Goal: Task Accomplishment & Management: Use online tool/utility

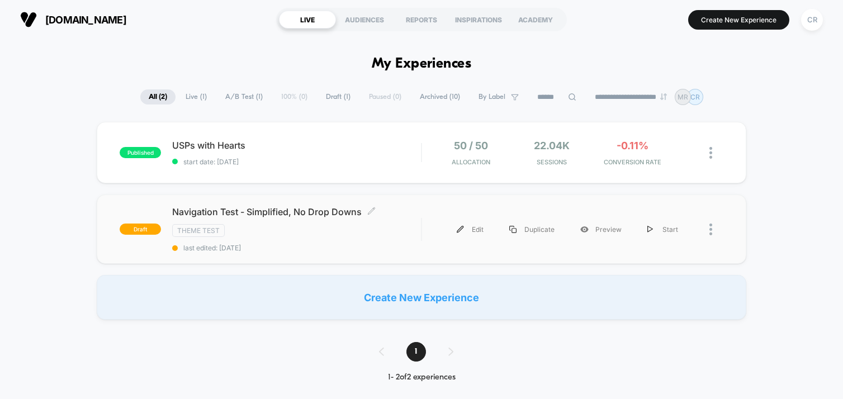
click at [333, 213] on span "Navigation Test - Simplified, No Drop Downs Click to edit experience details" at bounding box center [296, 211] width 249 height 11
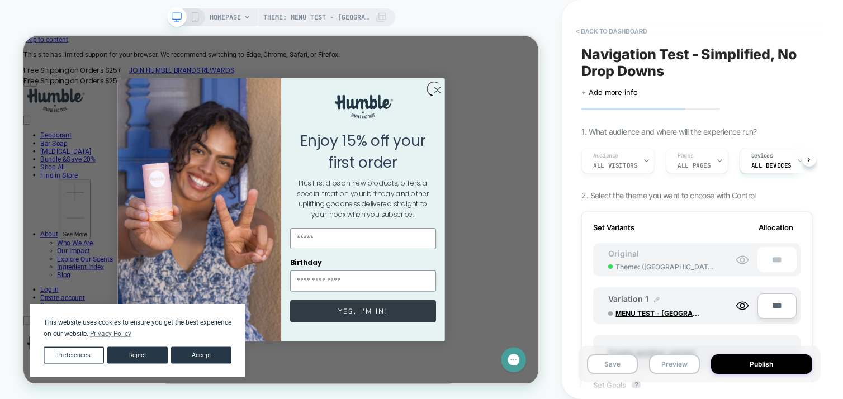
click at [654, 299] on img at bounding box center [657, 300] width 6 height 6
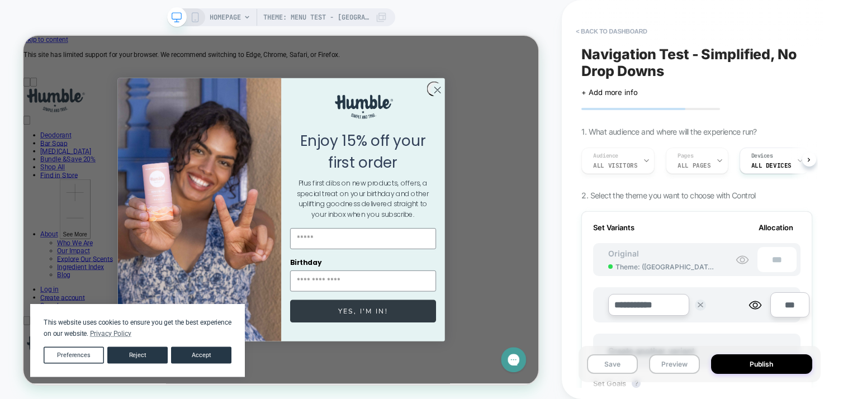
click at [819, 281] on div "**********" at bounding box center [702, 199] width 242 height 399
click at [699, 308] on button at bounding box center [700, 305] width 11 height 11
click at [685, 311] on span "MENU TEST - [GEOGRAPHIC_DATA] - 7.0 - [DATE]" at bounding box center [657, 313] width 84 height 8
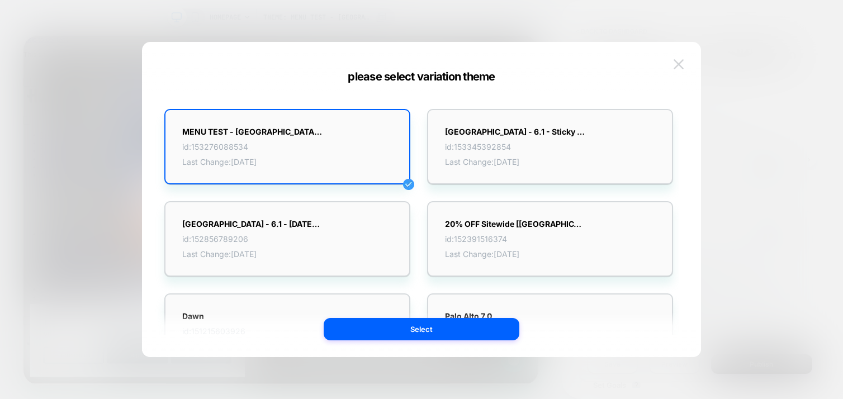
click at [677, 64] on img at bounding box center [678, 64] width 10 height 10
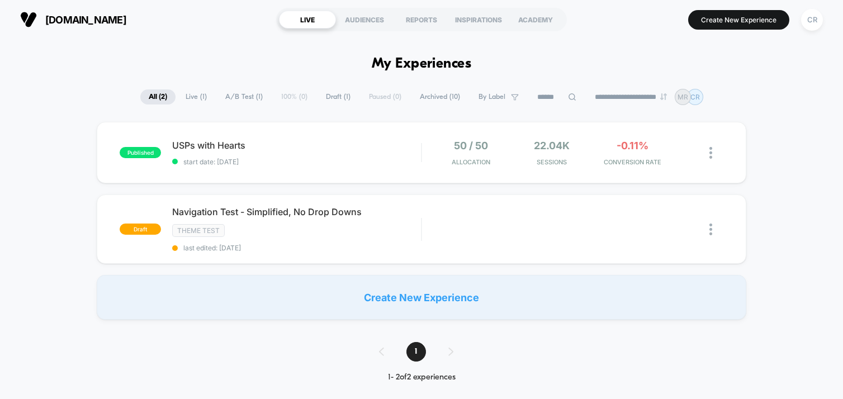
click at [317, 289] on div "Create New Experience" at bounding box center [421, 297] width 649 height 45
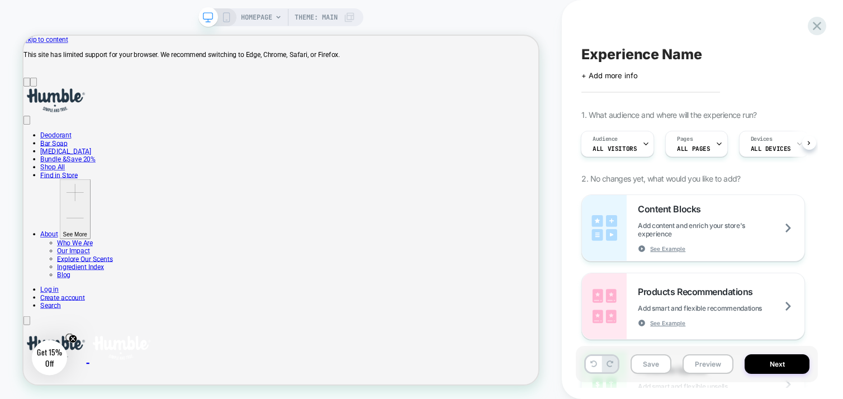
click at [622, 53] on span "Experience Name" at bounding box center [641, 54] width 120 height 17
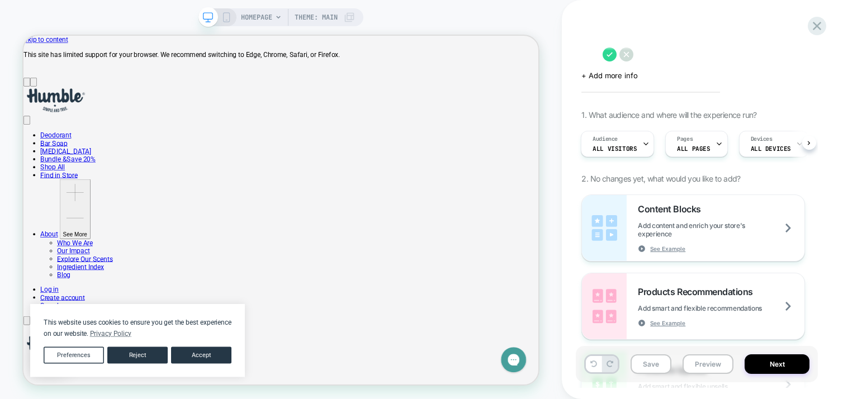
click at [594, 58] on textarea at bounding box center [589, 54] width 16 height 17
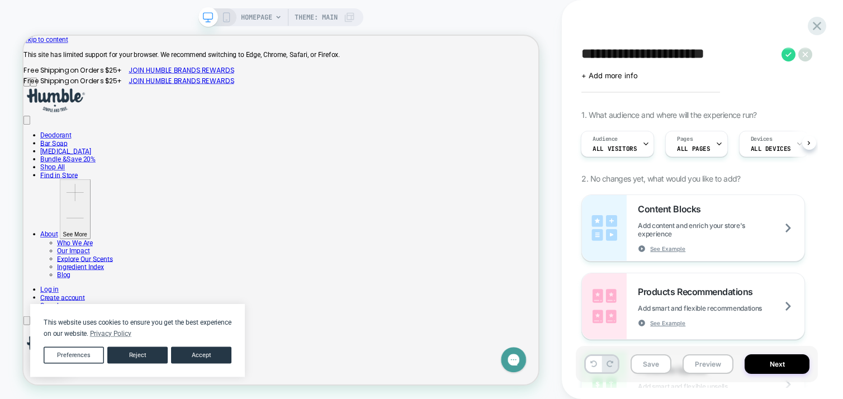
type textarea "**********"
click at [791, 93] on div "**********" at bounding box center [697, 199] width 242 height 377
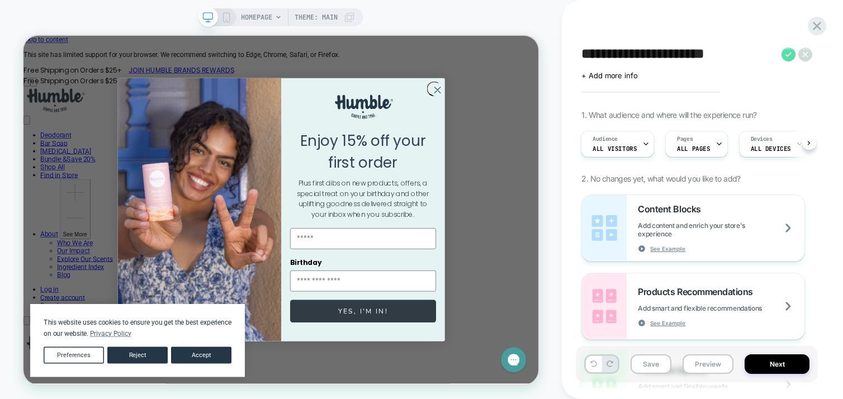
click at [788, 56] on icon at bounding box center [788, 55] width 14 height 14
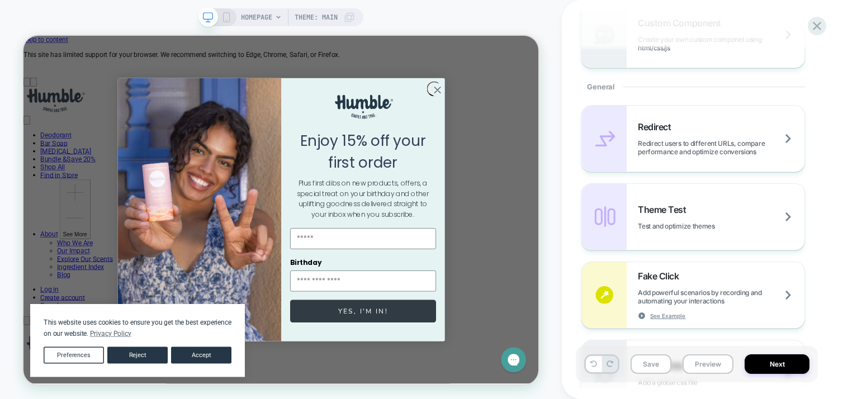
scroll to position [419, 0]
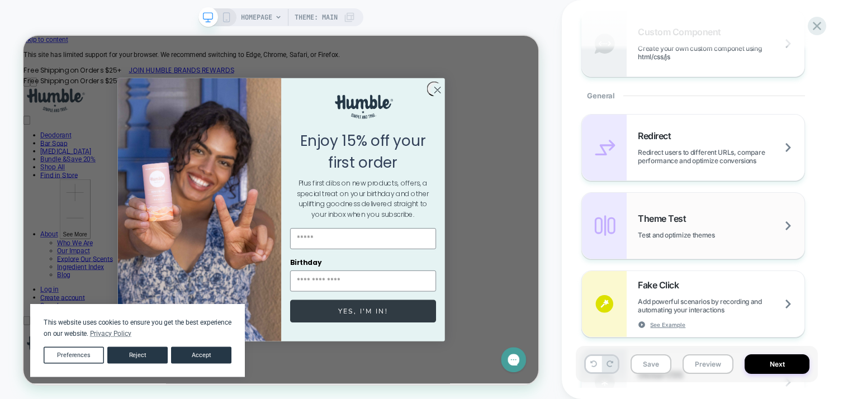
click at [759, 219] on div "Theme Test Test and optimize themes" at bounding box center [721, 226] width 167 height 26
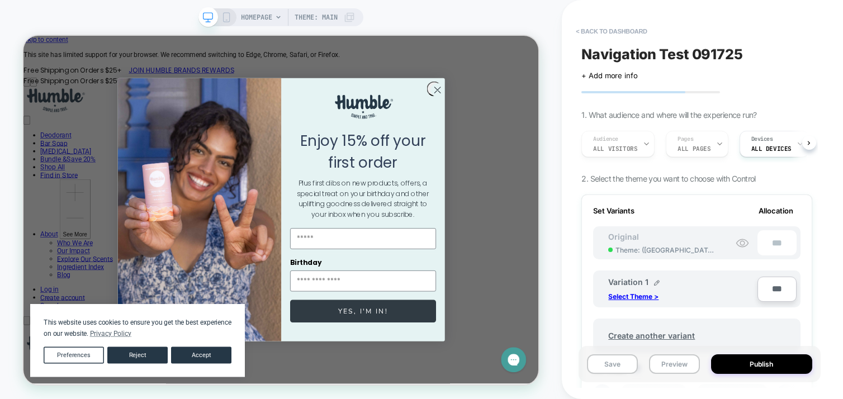
scroll to position [0, 1]
click at [645, 295] on p "Select Theme >" at bounding box center [633, 296] width 50 height 8
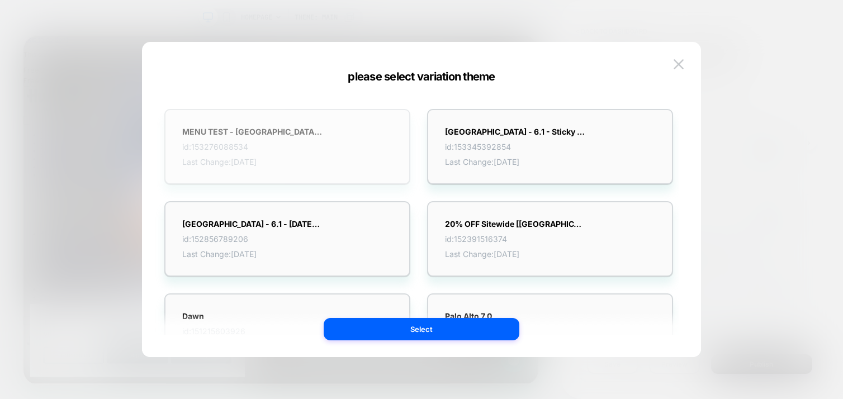
click at [336, 153] on div "MENU TEST - Palo Alto - 7.0 - 9/5/2025 id: 153276088534 Last Change: 9/16/2025" at bounding box center [287, 146] width 246 height 75
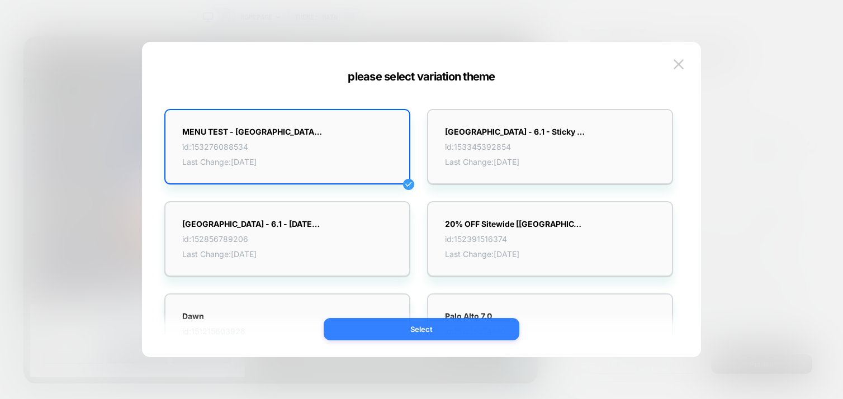
click at [453, 333] on button "Select" at bounding box center [422, 329] width 196 height 22
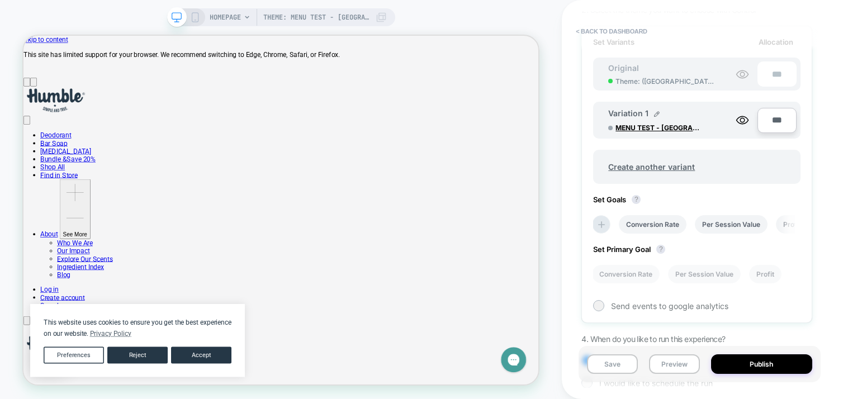
scroll to position [175, 0]
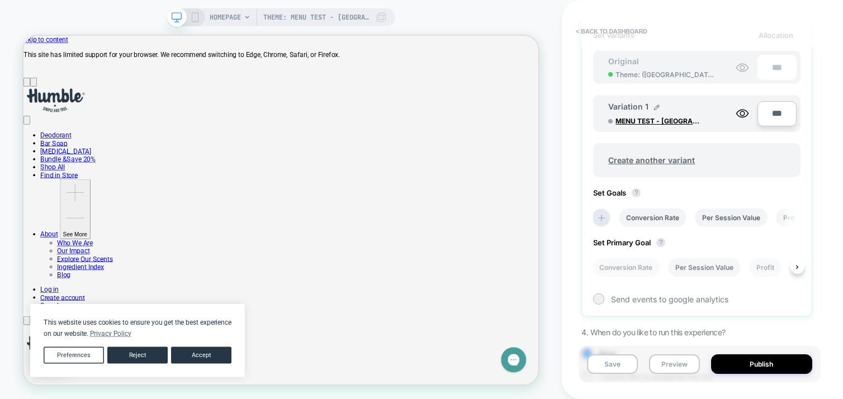
click at [696, 268] on li "Per Session Value" at bounding box center [704, 267] width 73 height 18
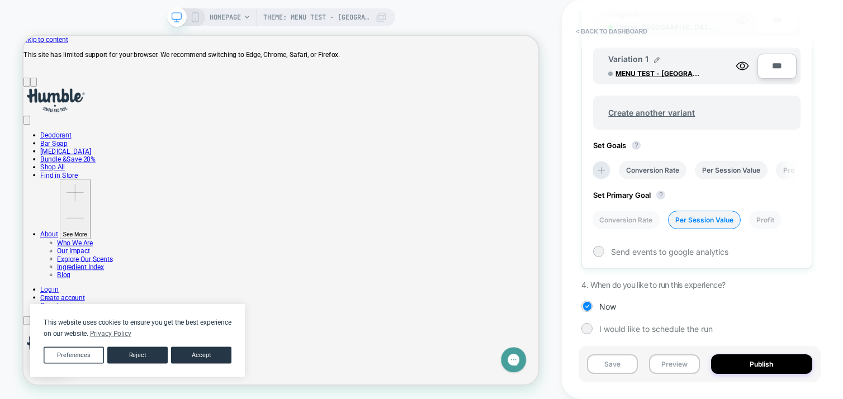
scroll to position [225, 0]
click at [596, 248] on div at bounding box center [599, 249] width 8 height 8
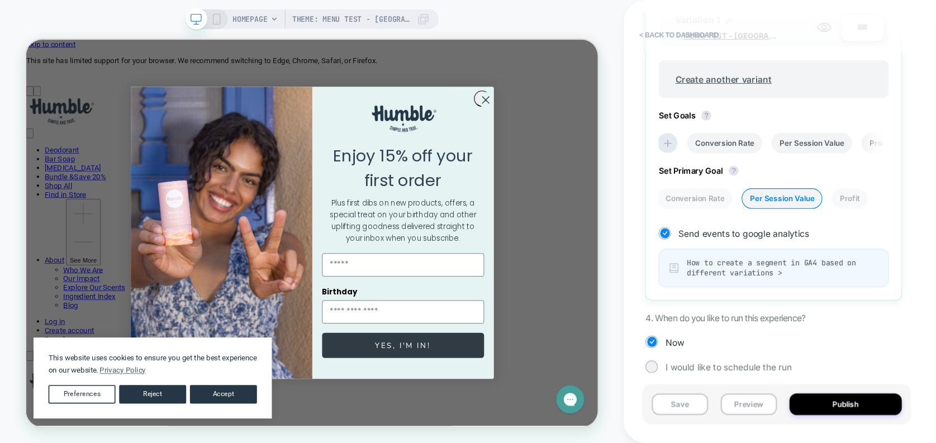
scroll to position [267, 0]
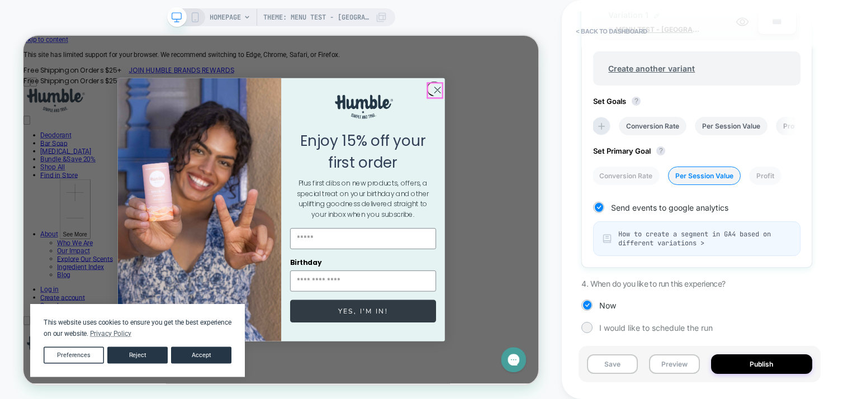
click at [570, 111] on circle "Close dialog" at bounding box center [575, 108] width 18 height 18
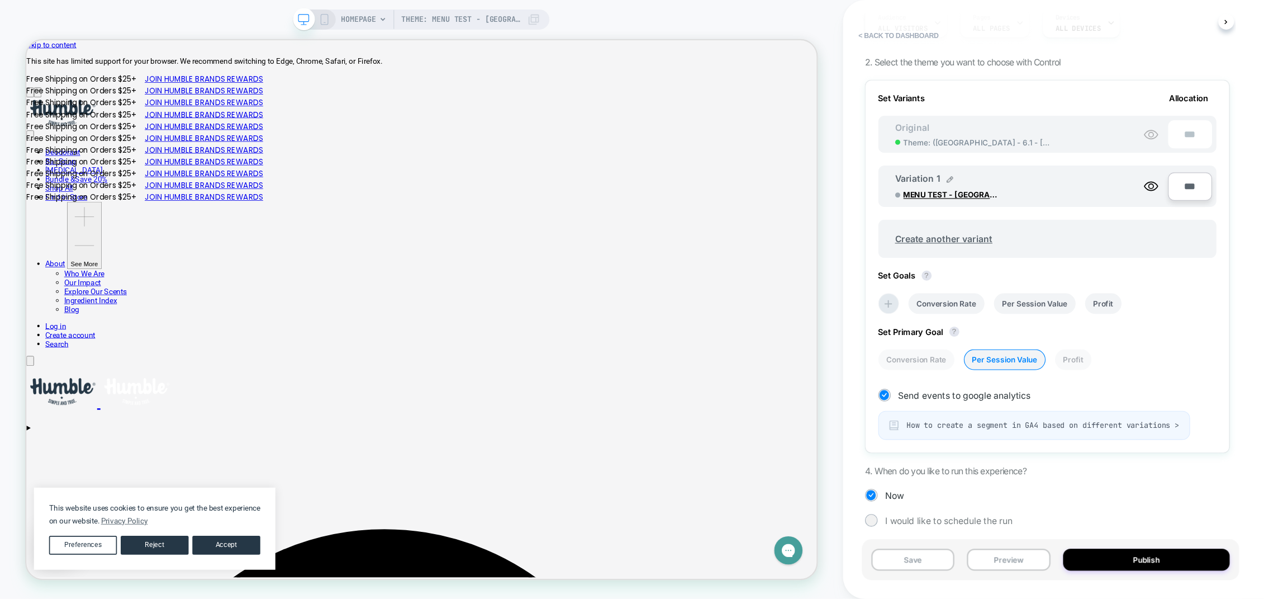
scroll to position [59, 0]
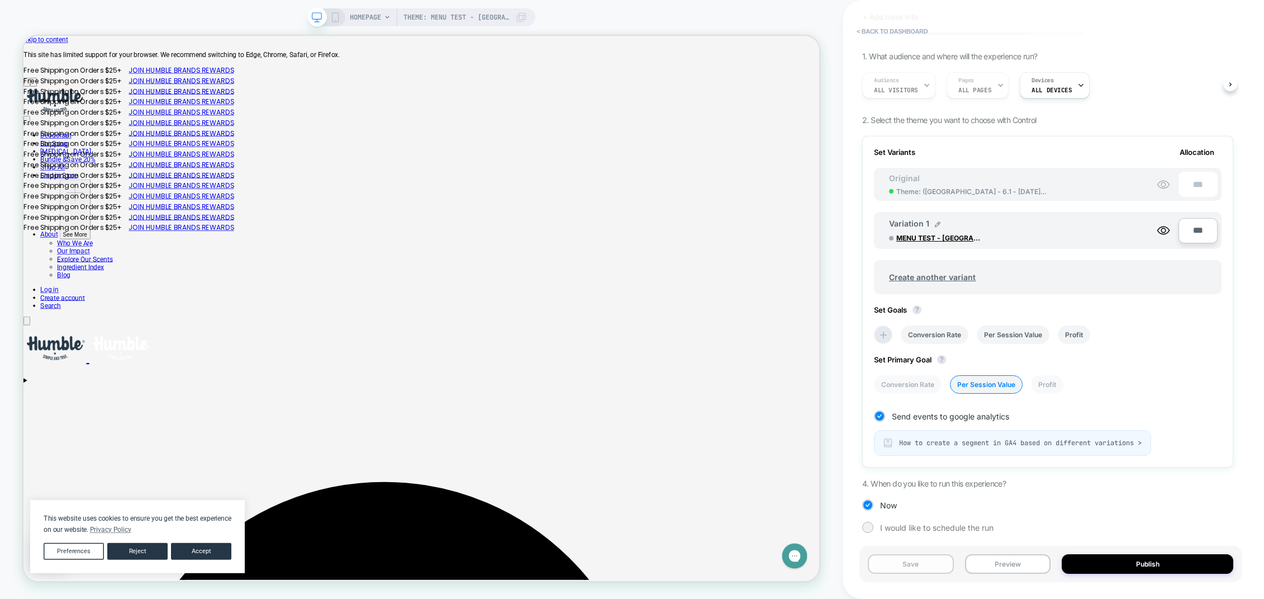
click at [842, 398] on button "Save" at bounding box center [911, 564] width 86 height 20
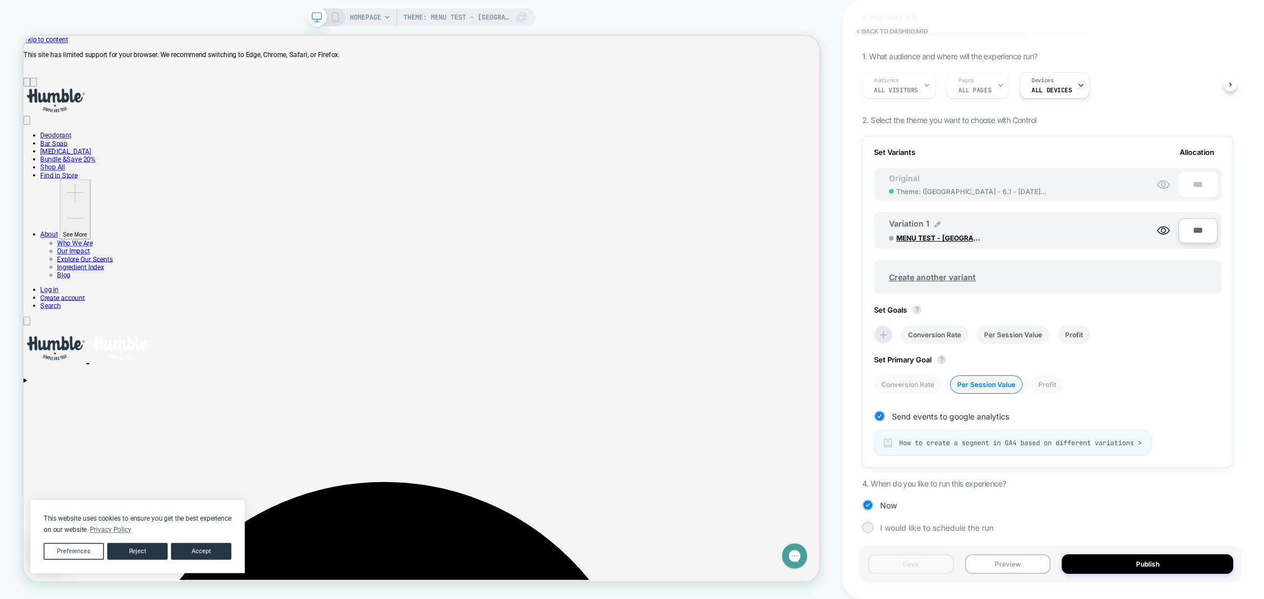
scroll to position [0, 0]
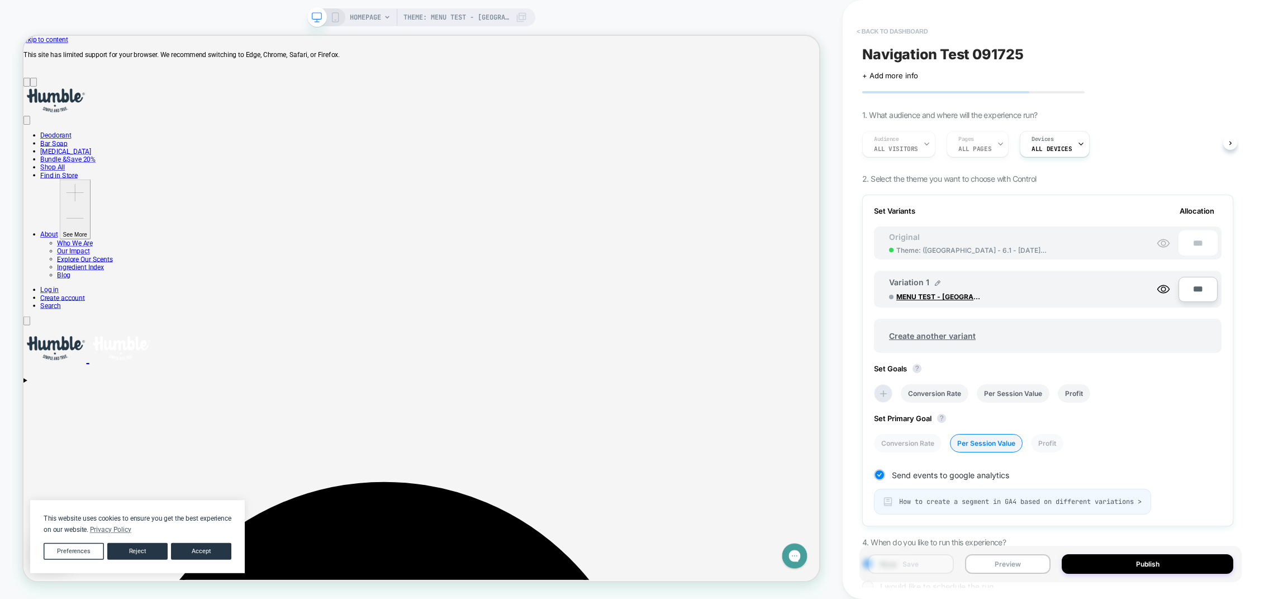
click at [842, 29] on button "< back to dashboard" at bounding box center [892, 31] width 82 height 18
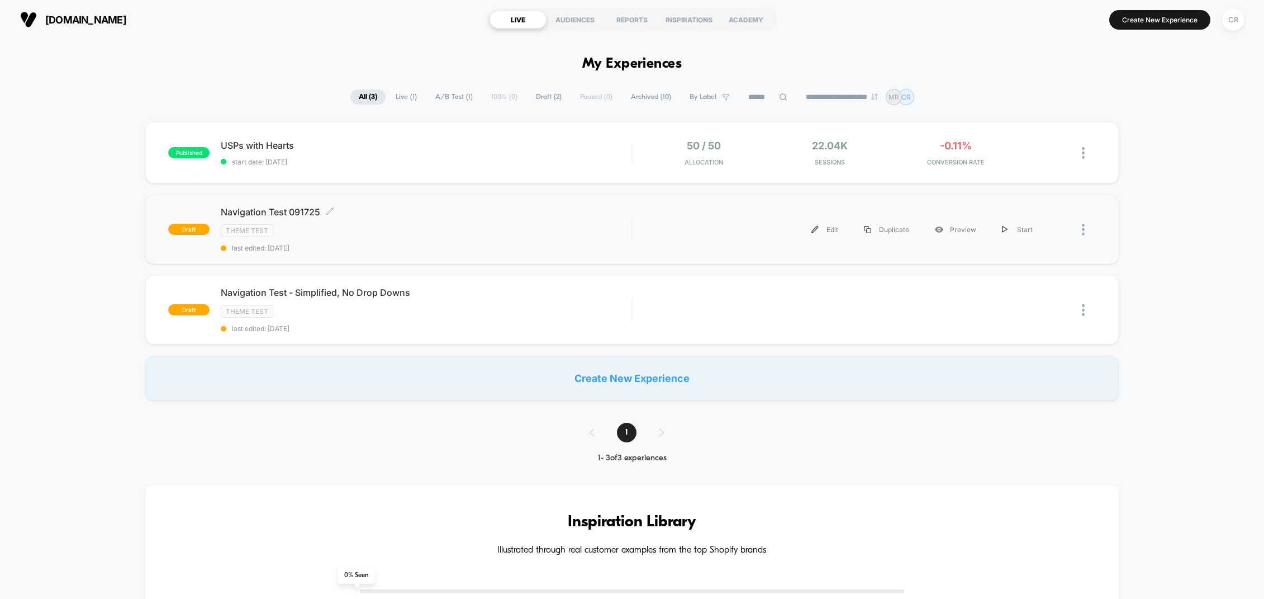
click at [448, 225] on div "Theme Test" at bounding box center [426, 230] width 411 height 13
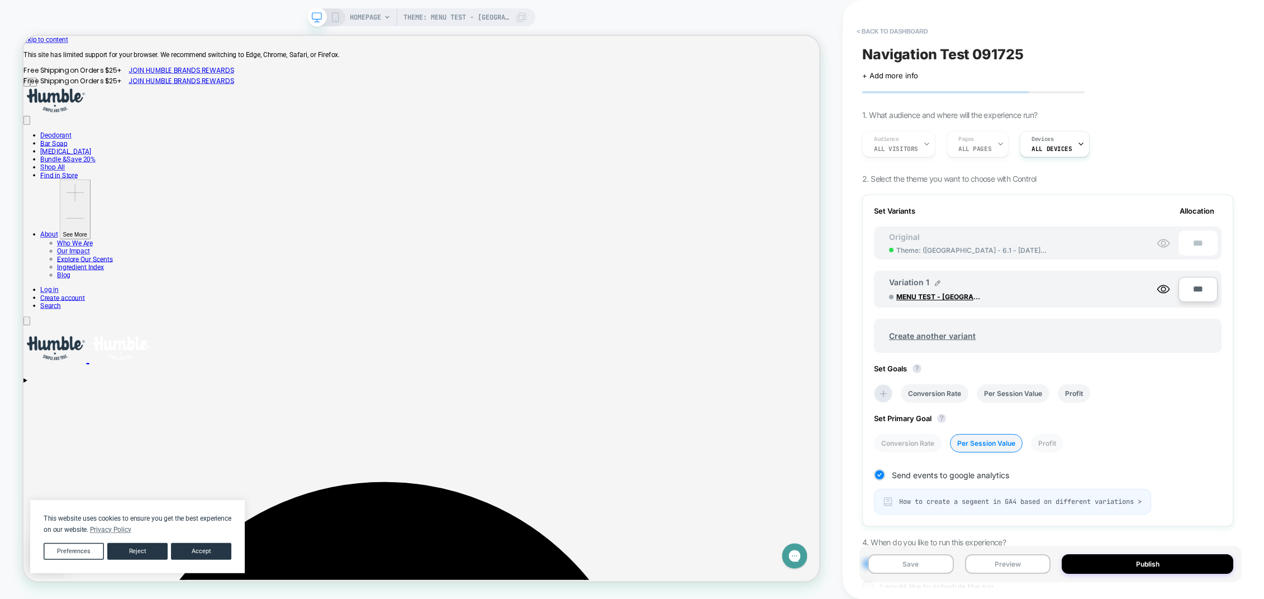
scroll to position [59, 0]
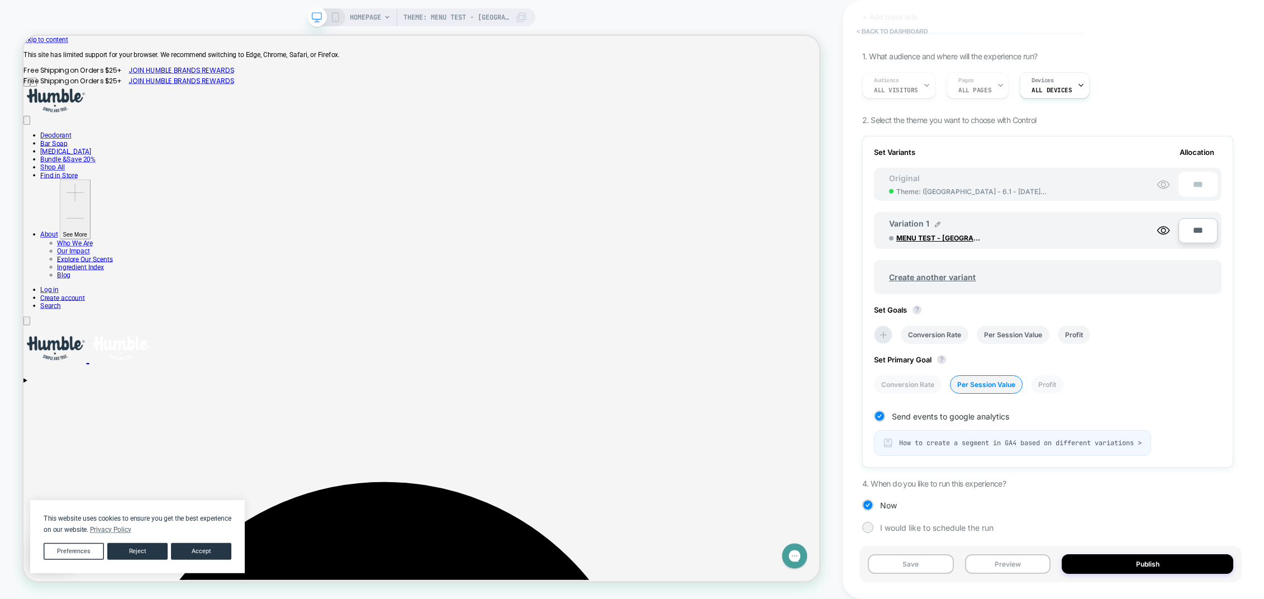
click at [842, 29] on button "< back to dashboard" at bounding box center [892, 31] width 82 height 18
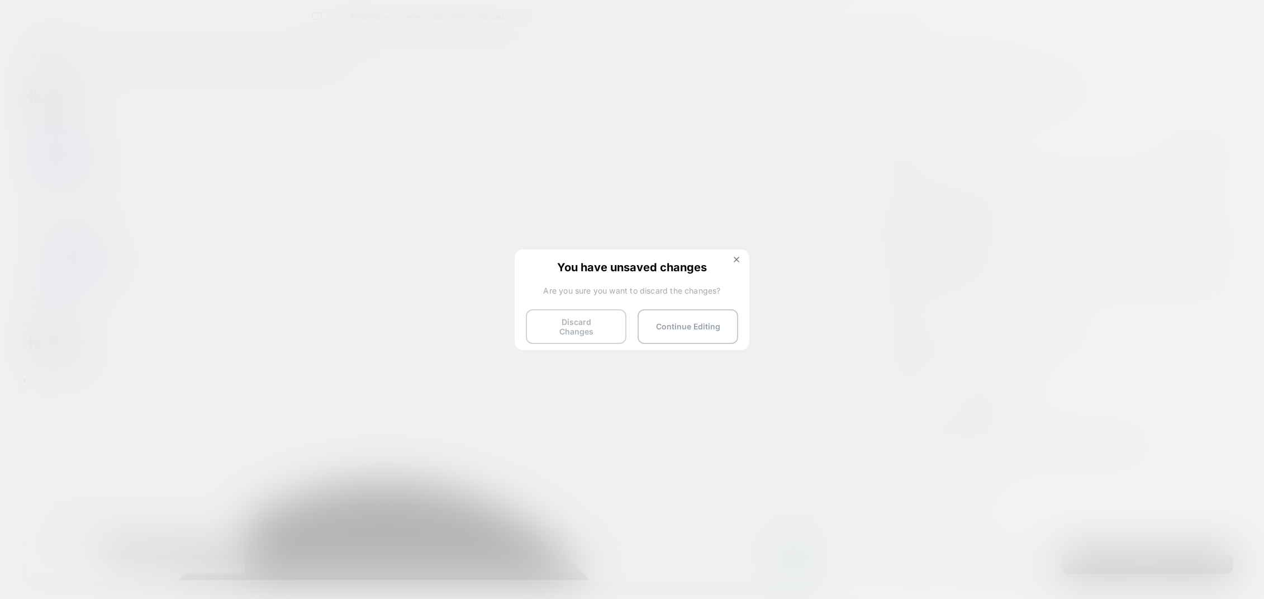
click at [590, 329] on button "Discard Changes" at bounding box center [576, 326] width 101 height 35
